Goal: Contribute content: Add original content to the website for others to see

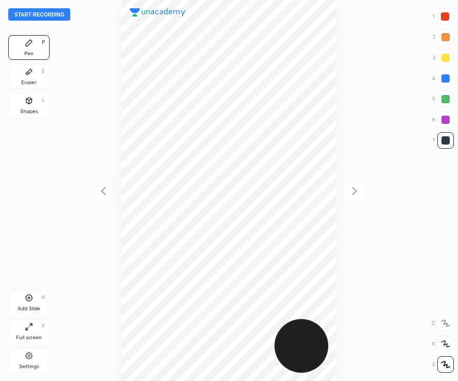
scroll to position [381, 292]
click at [445, 12] on div at bounding box center [444, 16] width 17 height 17
click at [59, 13] on button "Start recording" at bounding box center [39, 14] width 62 height 12
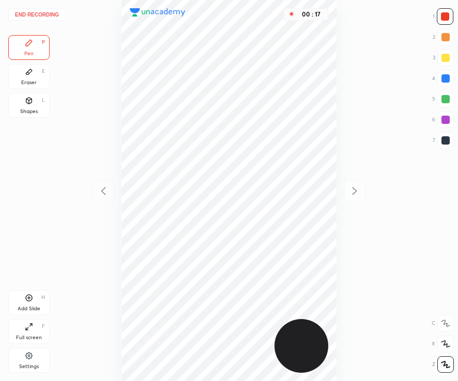
click at [30, 77] on div "Eraser E" at bounding box center [28, 76] width 41 height 25
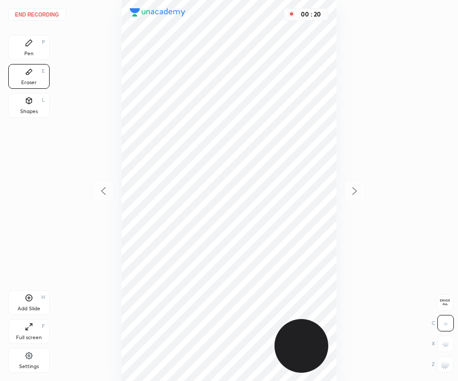
click at [40, 49] on div "Pen P" at bounding box center [28, 47] width 41 height 25
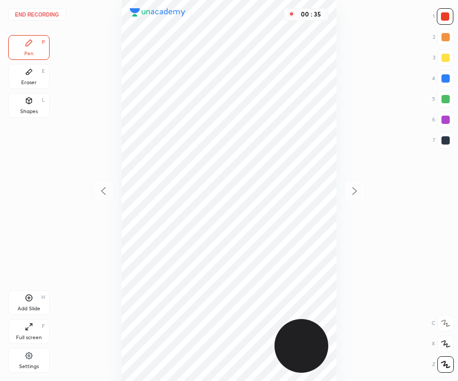
click at [443, 142] on div at bounding box center [445, 140] width 8 height 8
click at [30, 303] on div "Add Slide H" at bounding box center [28, 302] width 41 height 25
click at [36, 301] on div "Add Slide H" at bounding box center [28, 302] width 41 height 25
click at [446, 8] on div "End recording 1 2 3 4 5 6 7 R O A L C X Z Erase all C X Z Pen P Eraser E Shapes…" at bounding box center [229, 190] width 458 height 381
click at [448, 19] on div at bounding box center [444, 16] width 17 height 17
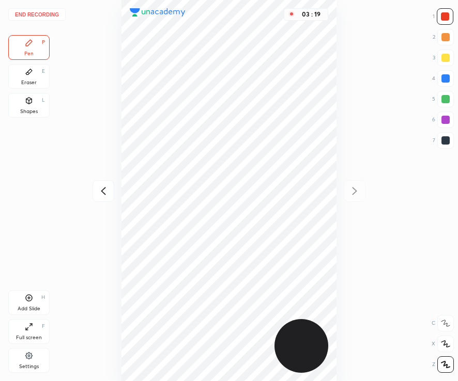
click at [23, 109] on div "Shapes" at bounding box center [29, 111] width 18 height 5
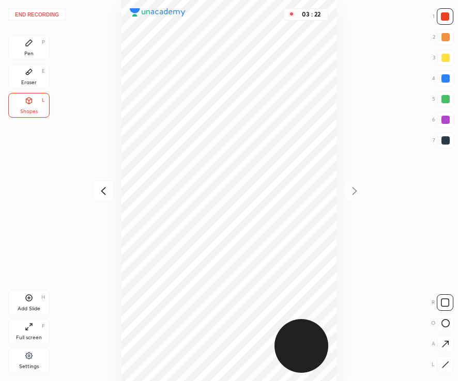
click at [38, 13] on button "End recording" at bounding box center [36, 14] width 57 height 12
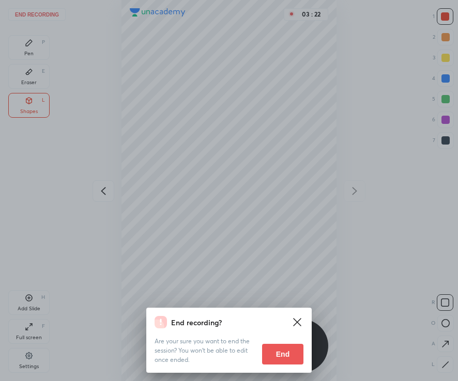
click at [284, 356] on button "End" at bounding box center [282, 354] width 41 height 21
